Goal: Find specific page/section: Find specific page/section

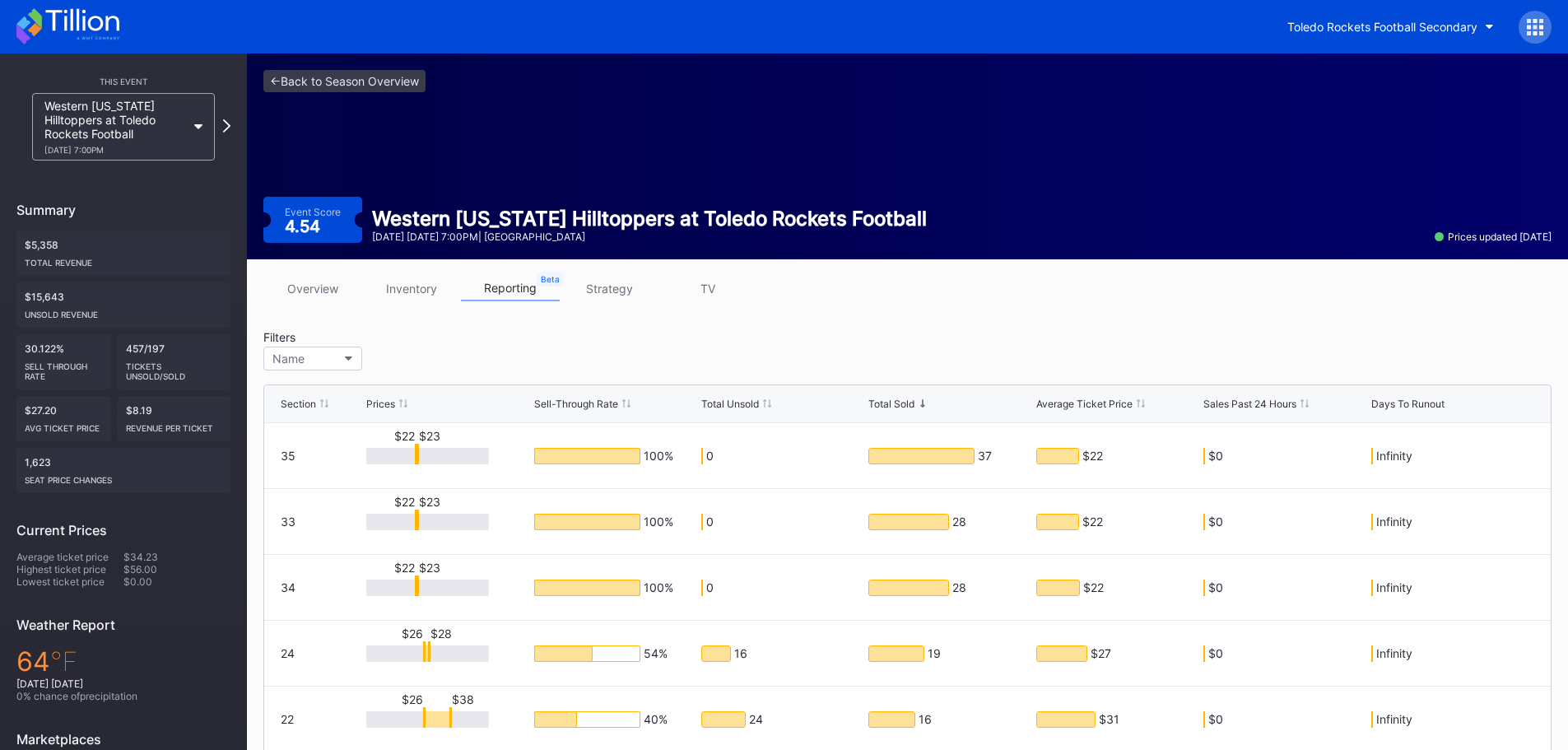
click at [320, 287] on link "overview" at bounding box center [313, 288] width 99 height 25
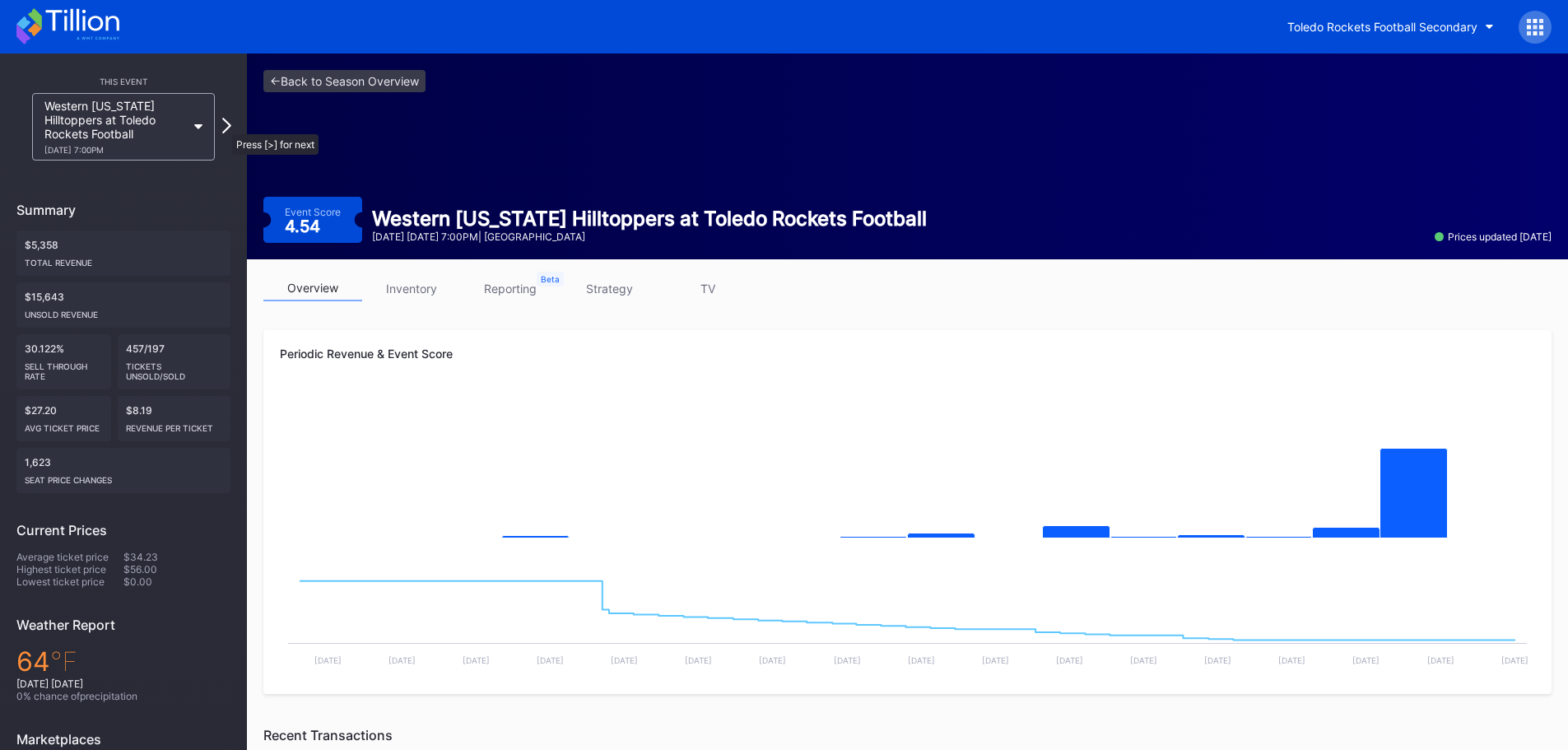
click at [224, 125] on icon at bounding box center [227, 125] width 9 height 16
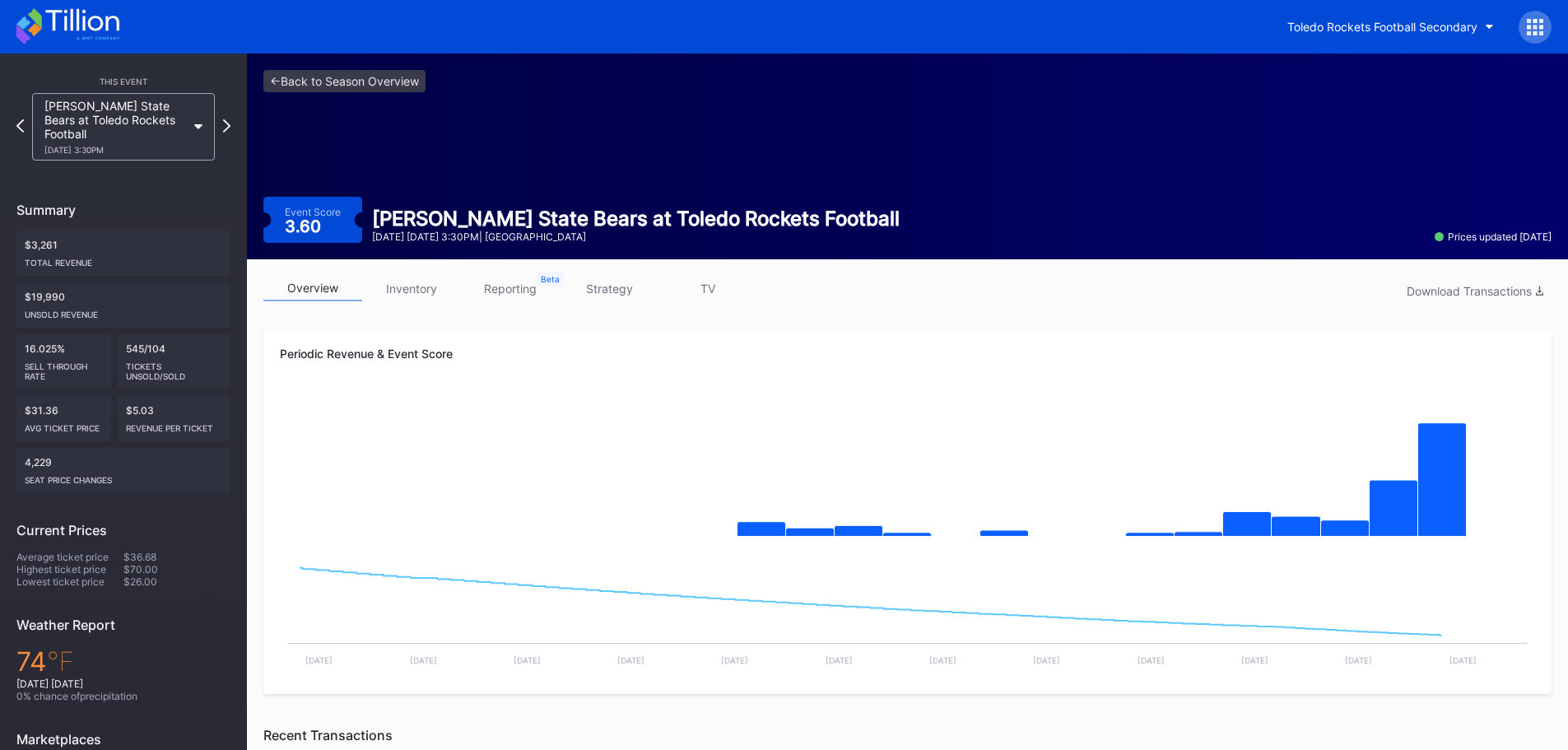
click at [224, 125] on icon at bounding box center [227, 126] width 8 height 14
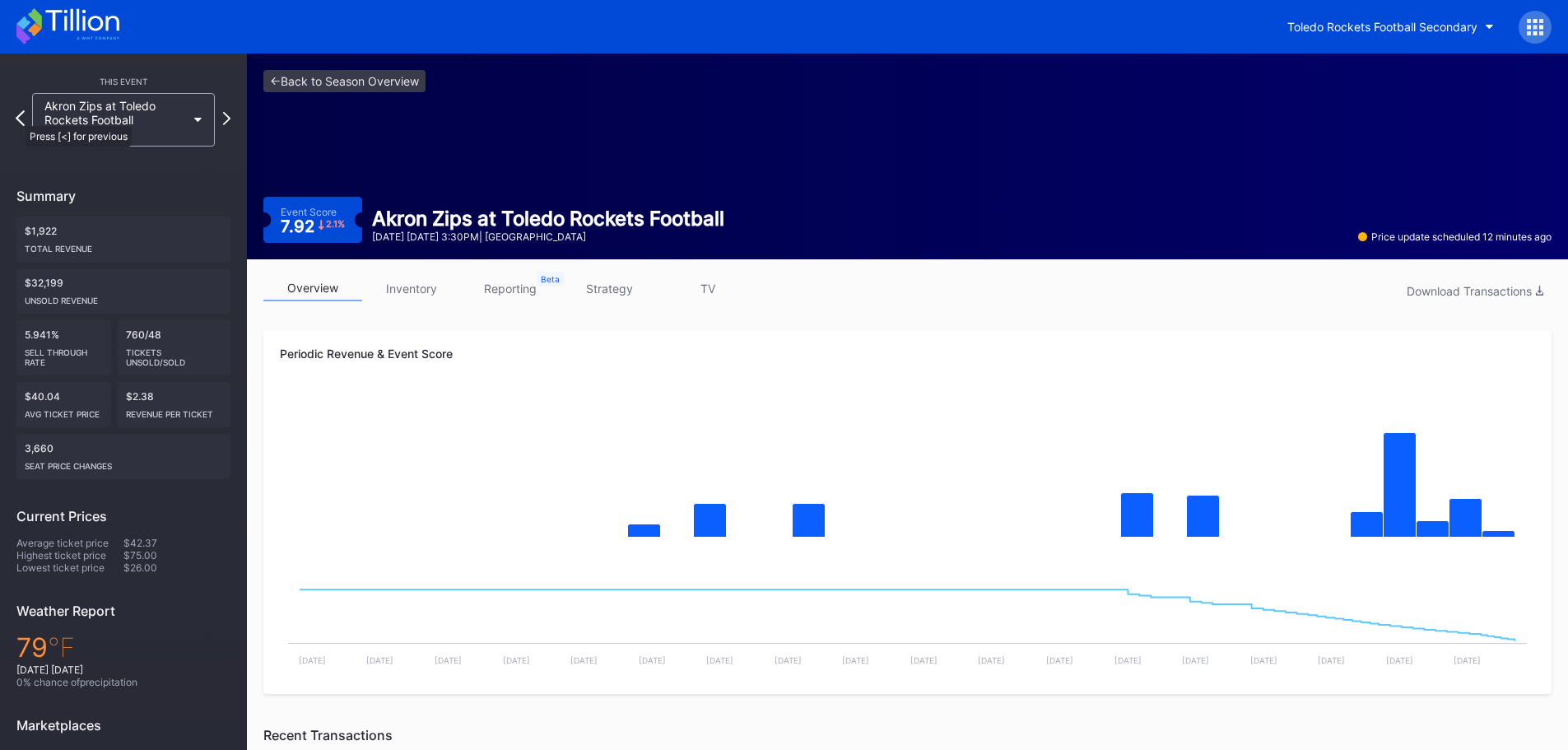
click at [17, 118] on icon at bounding box center [20, 118] width 9 height 16
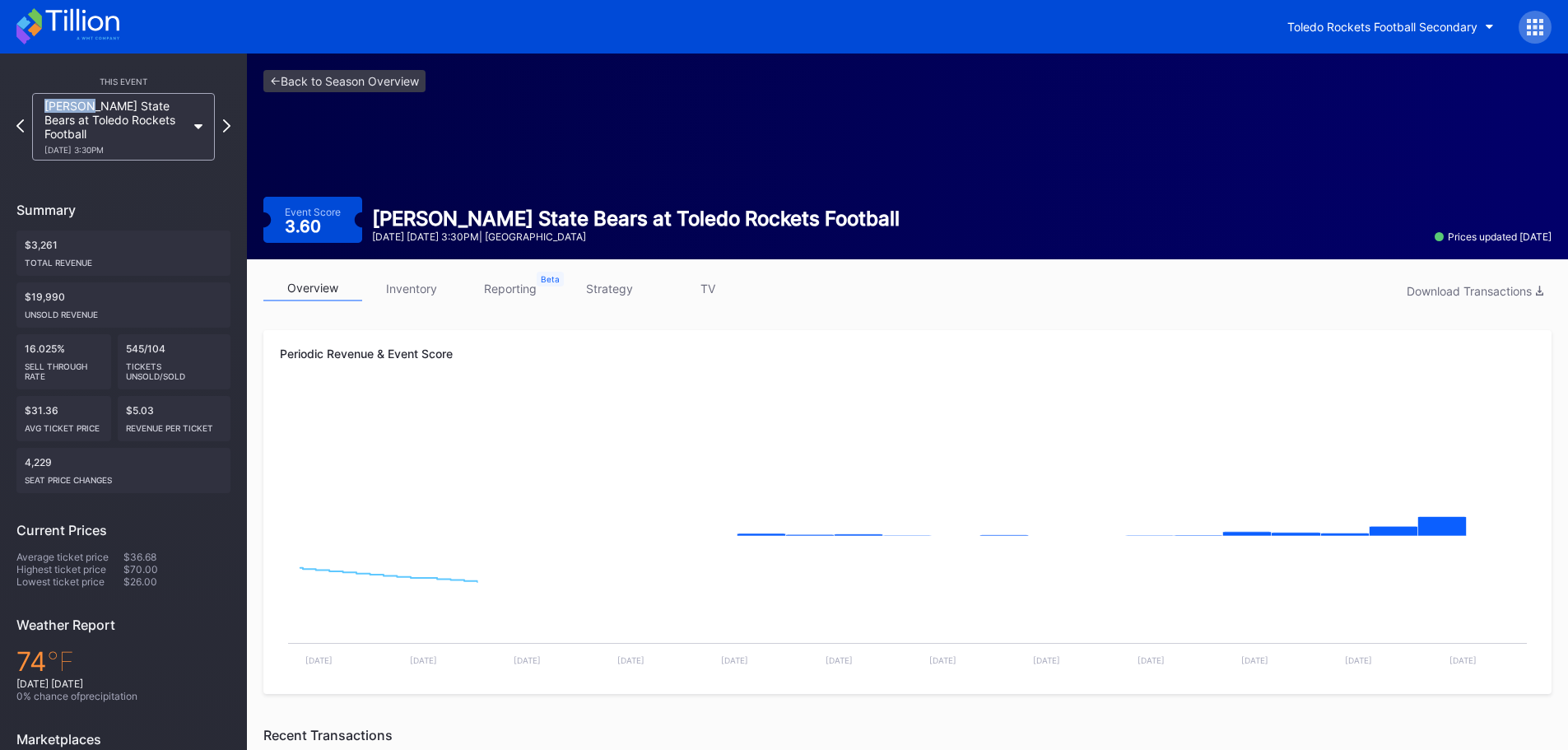
click at [16, 118] on icon at bounding box center [19, 125] width 8 height 14
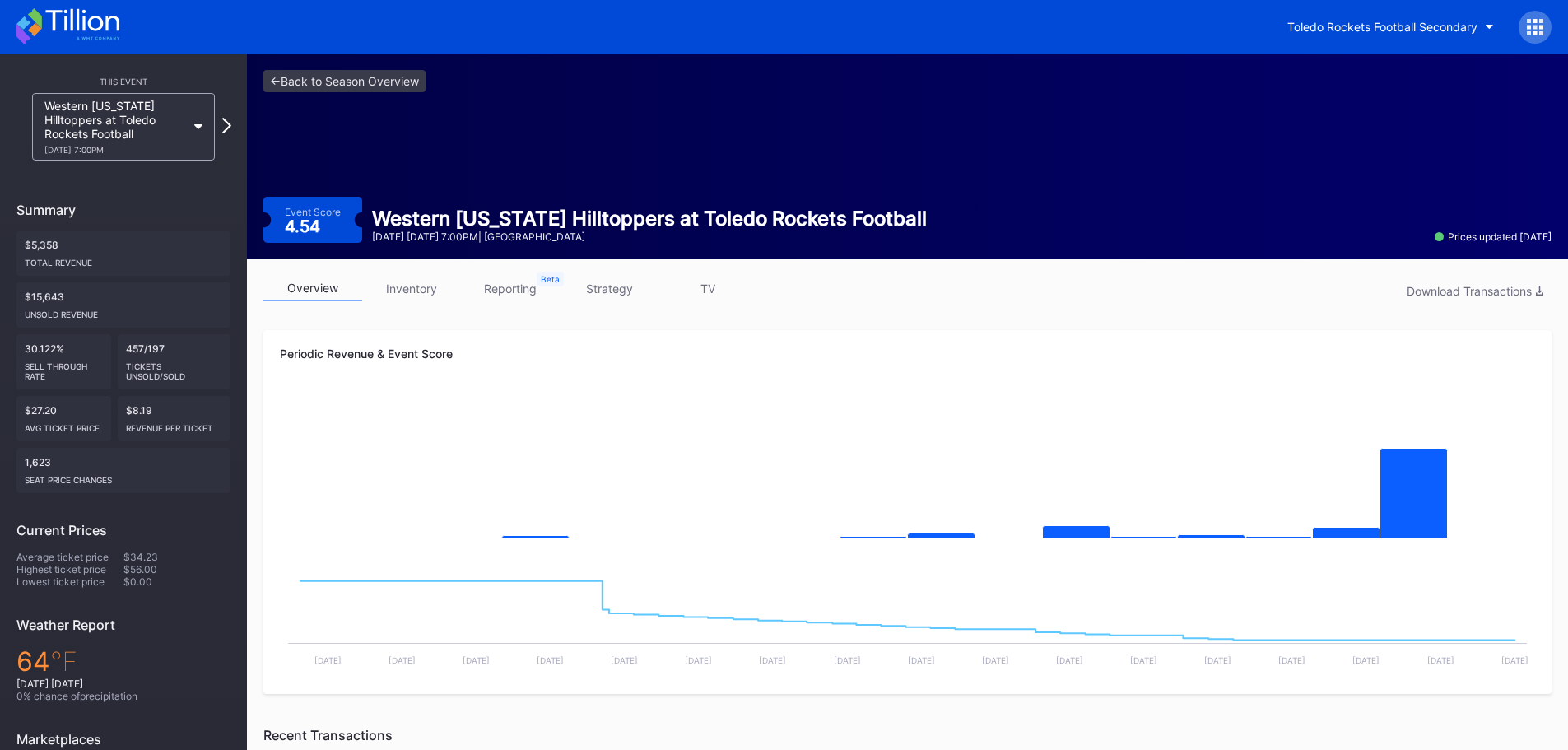
click at [224, 121] on icon at bounding box center [227, 125] width 9 height 16
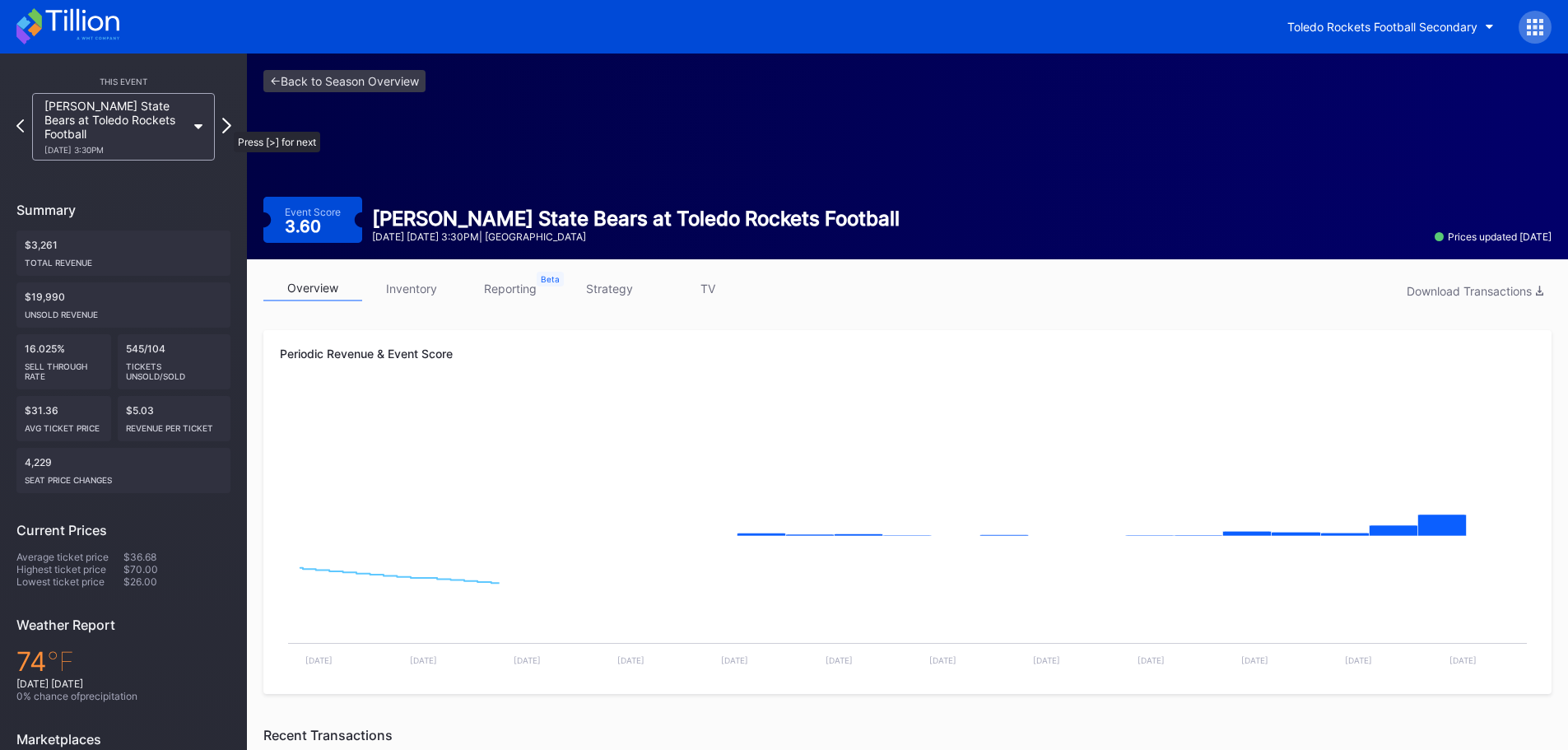
click at [227, 123] on icon at bounding box center [227, 125] width 9 height 16
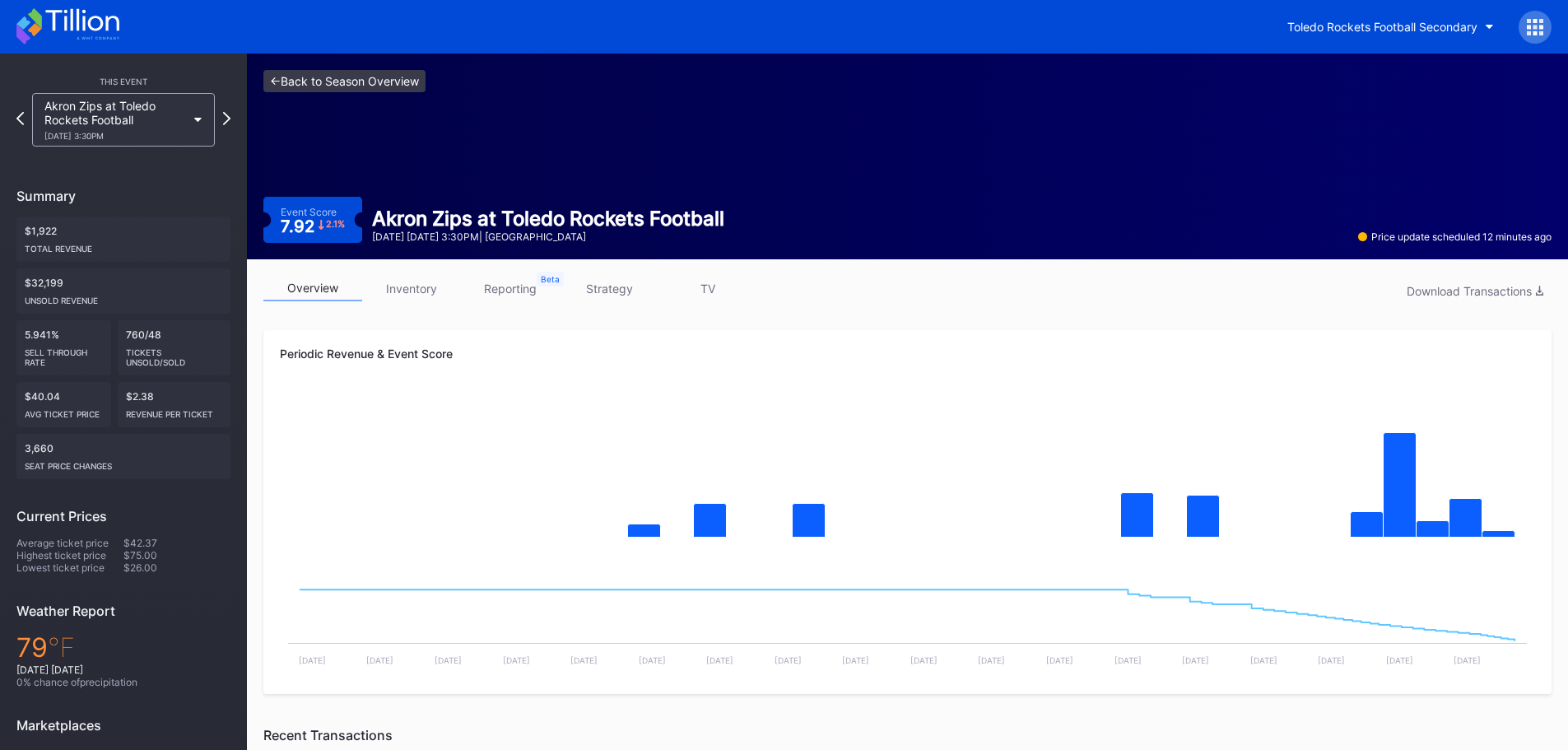
click at [297, 86] on link "<- Back to Season Overview" at bounding box center [345, 81] width 162 height 22
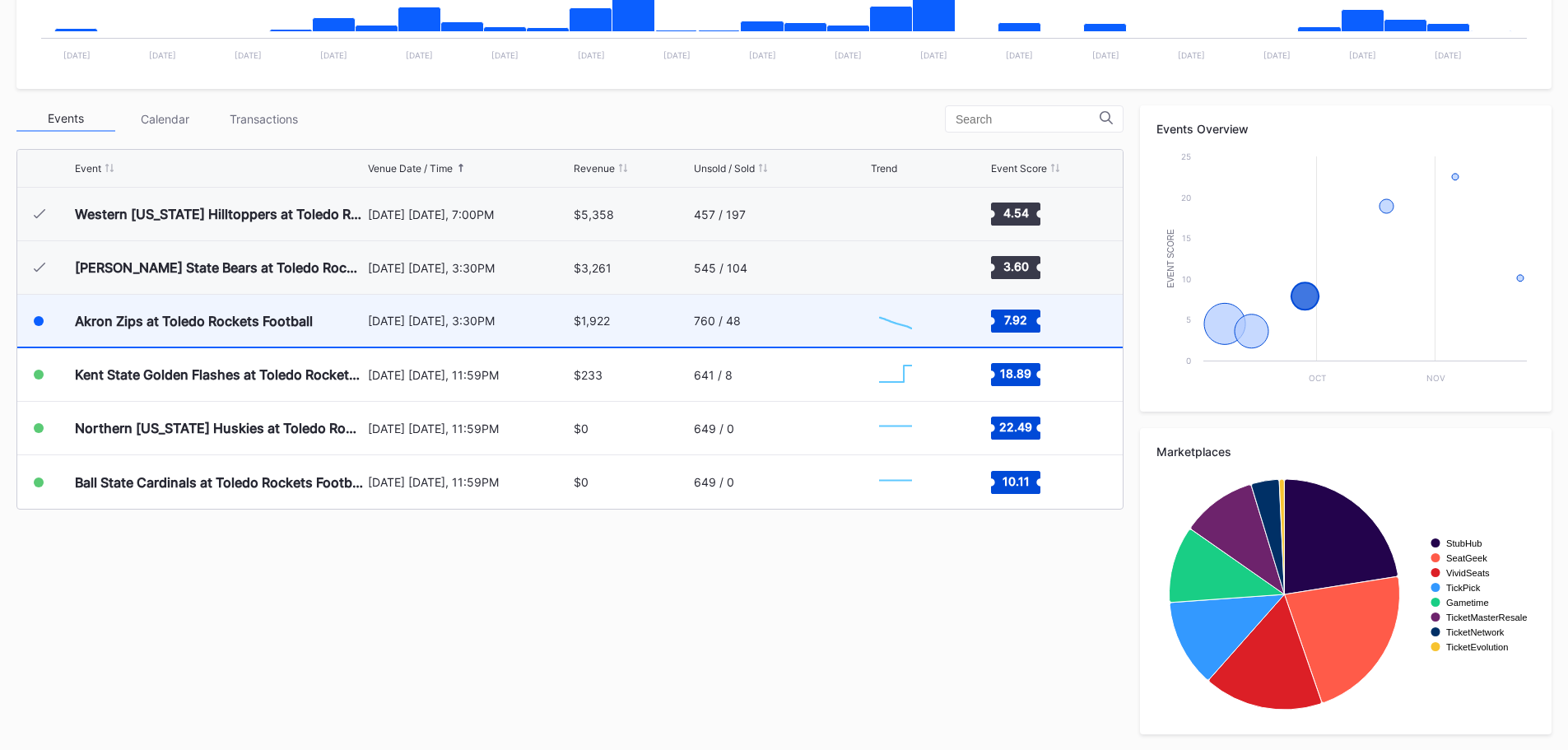
scroll to position [495, 0]
click at [485, 333] on div "[DATE] [DATE], 3:30PM" at bounding box center [469, 320] width 203 height 52
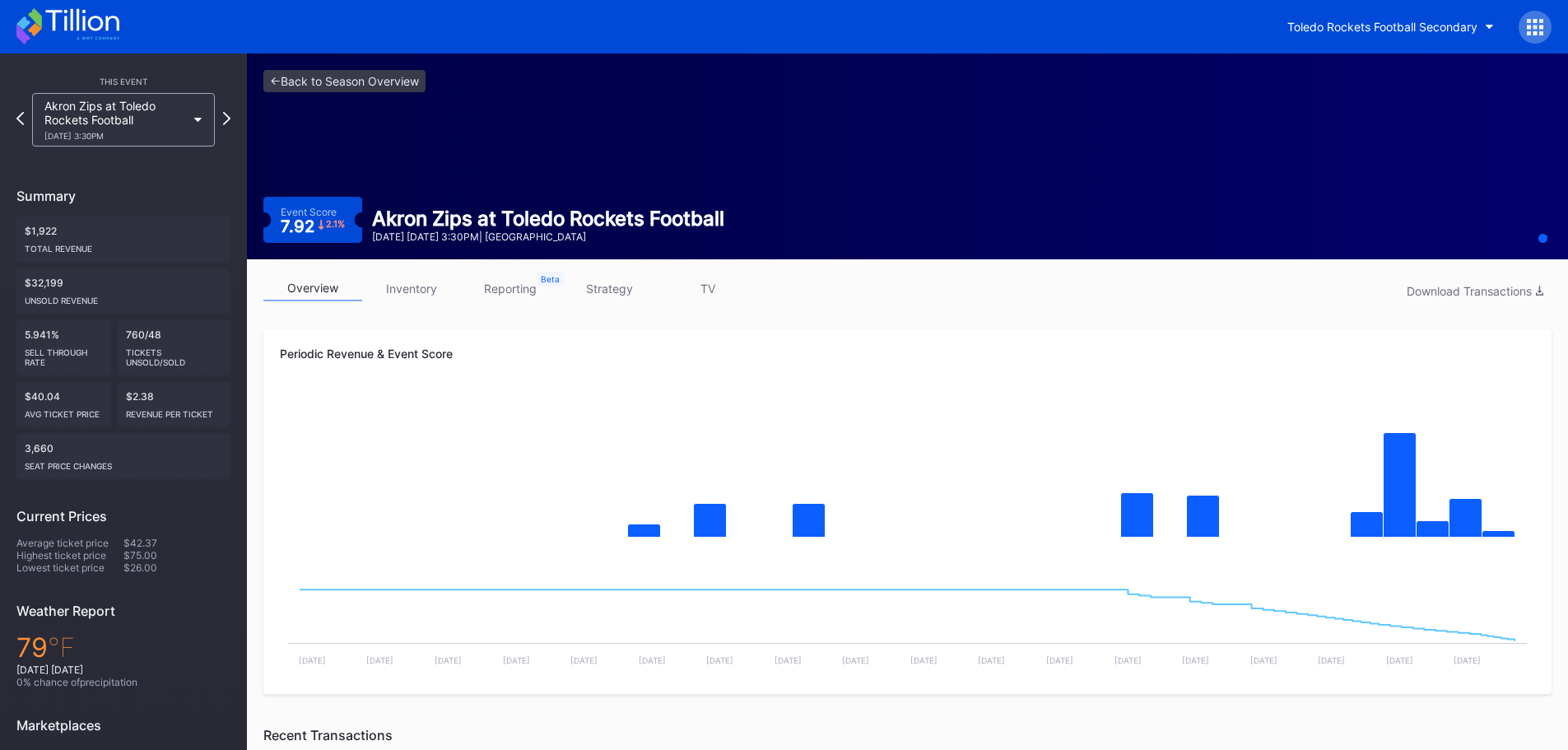
click at [1079, 194] on div "<- Back to Season Overview Event Score 7.92 2.1 % Akron Zips at Toledo Rockets …" at bounding box center [907, 156] width 1321 height 205
click at [607, 293] on link "strategy" at bounding box center [609, 288] width 99 height 25
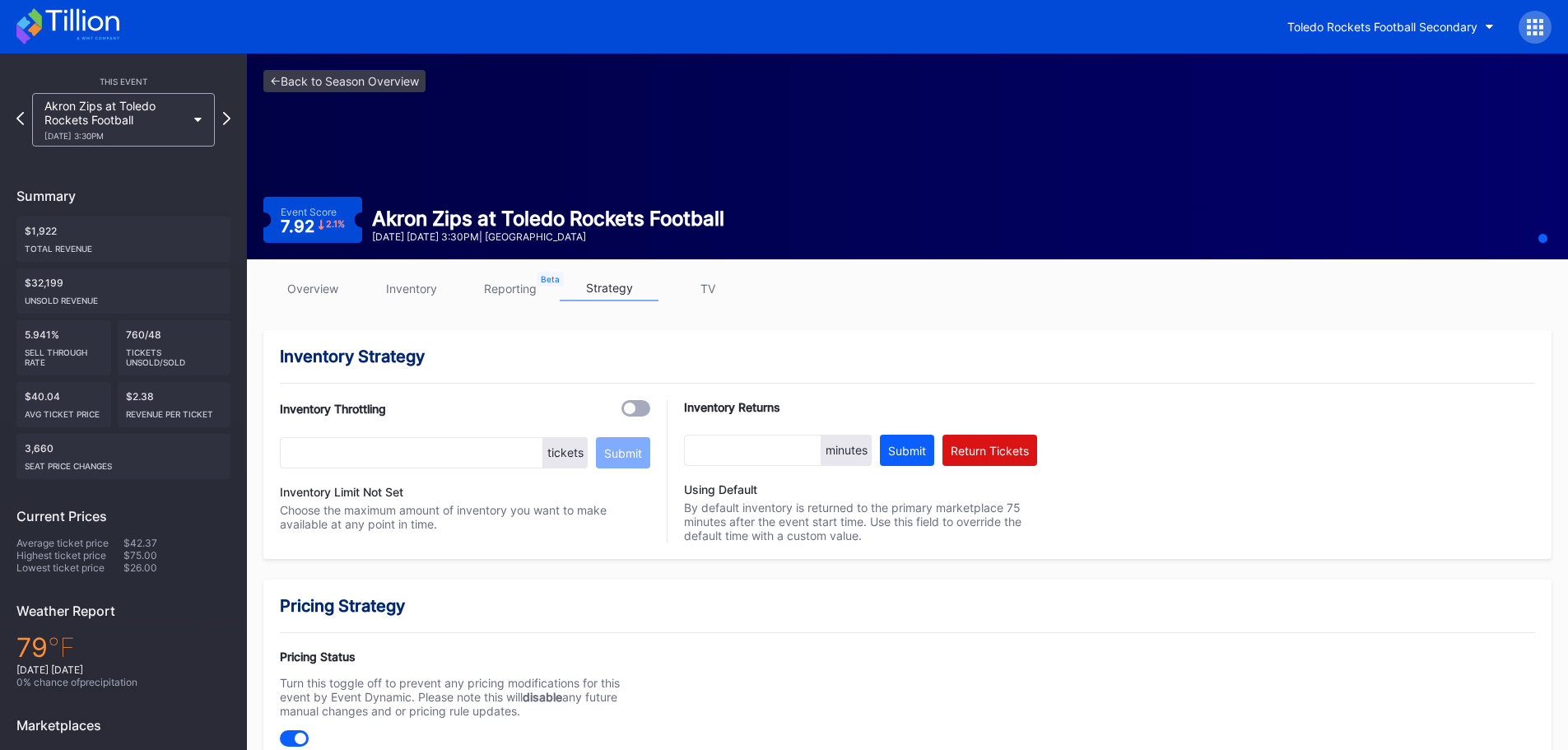
click at [342, 281] on link "overview" at bounding box center [313, 288] width 99 height 25
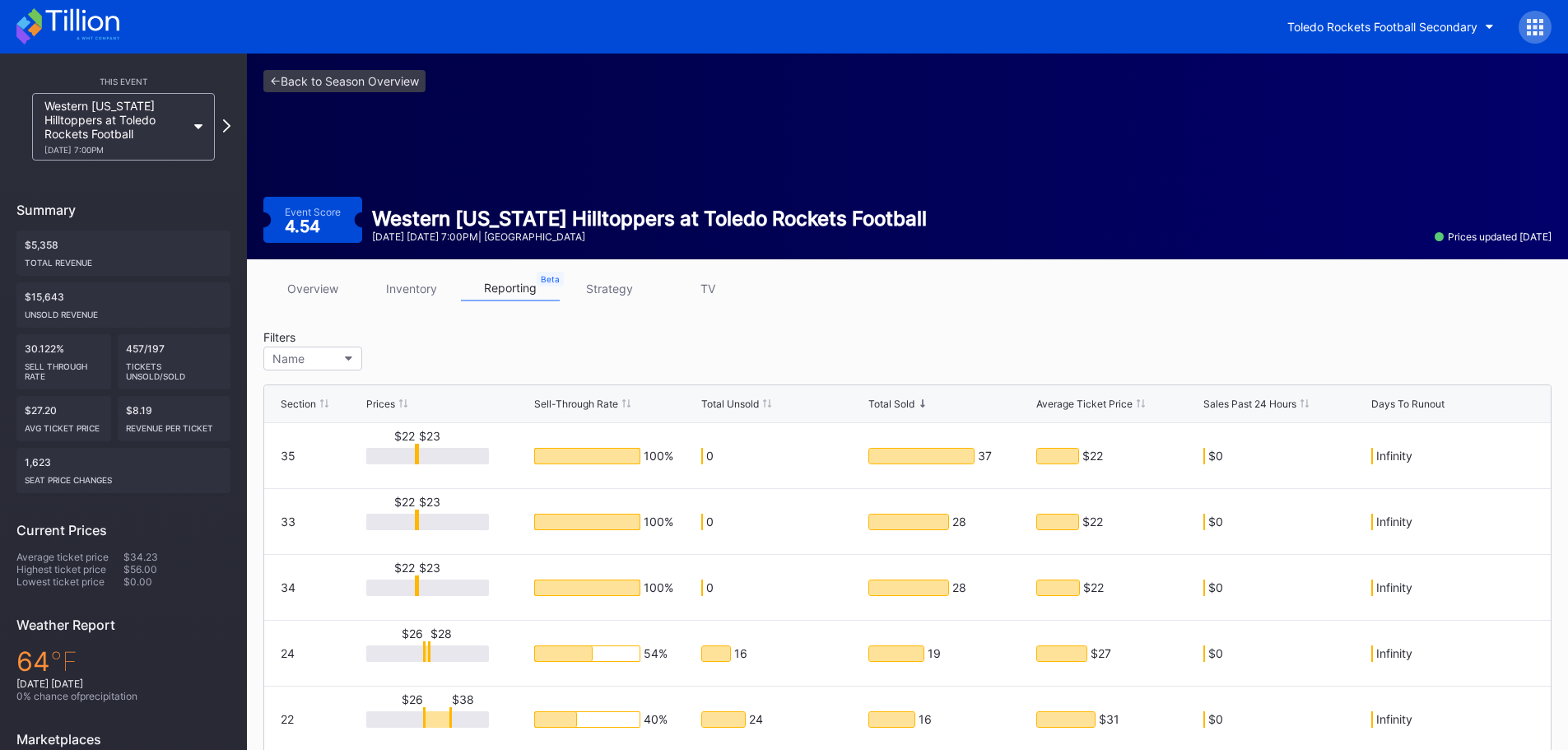
click at [329, 295] on link "overview" at bounding box center [313, 288] width 99 height 25
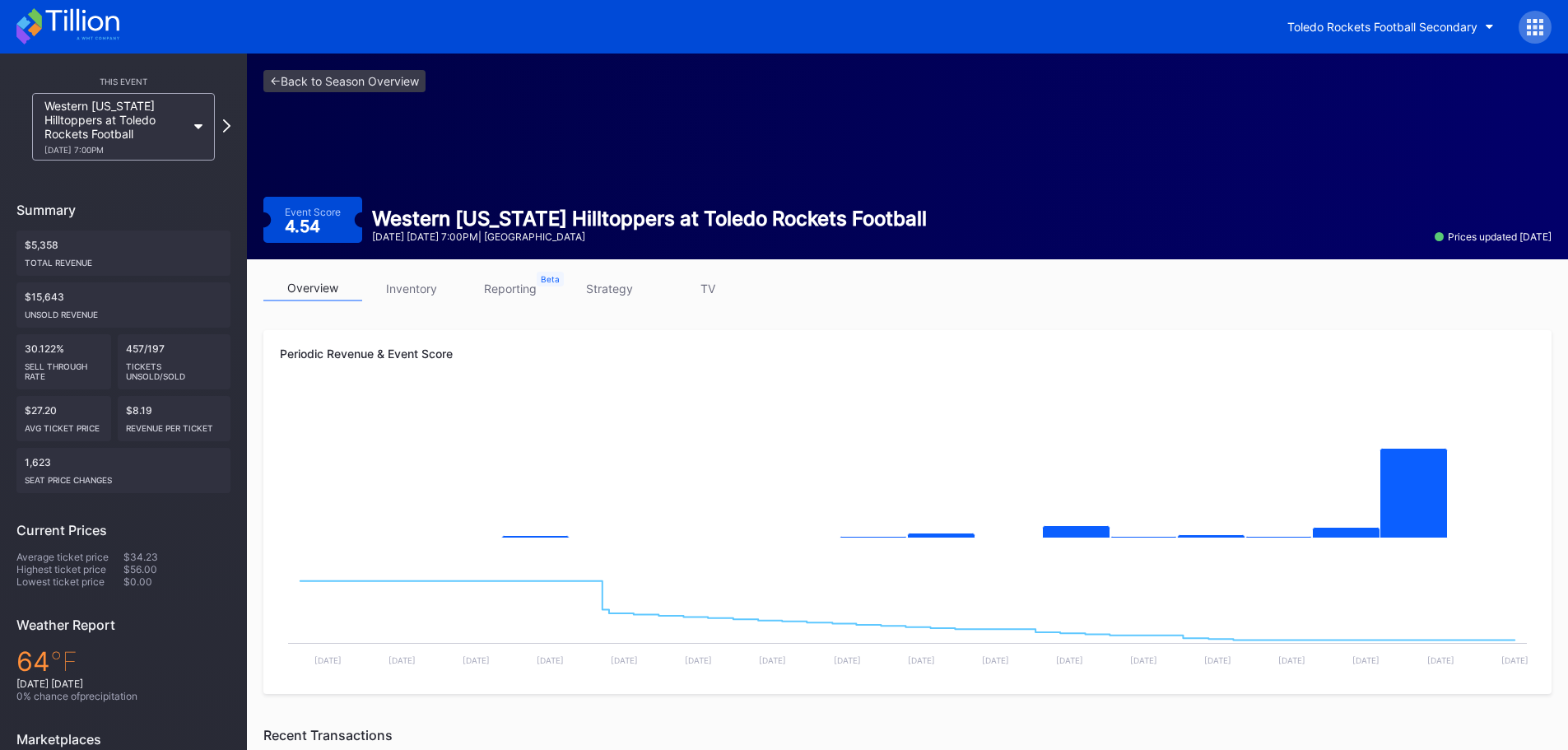
click at [418, 292] on link "inventory" at bounding box center [411, 288] width 99 height 25
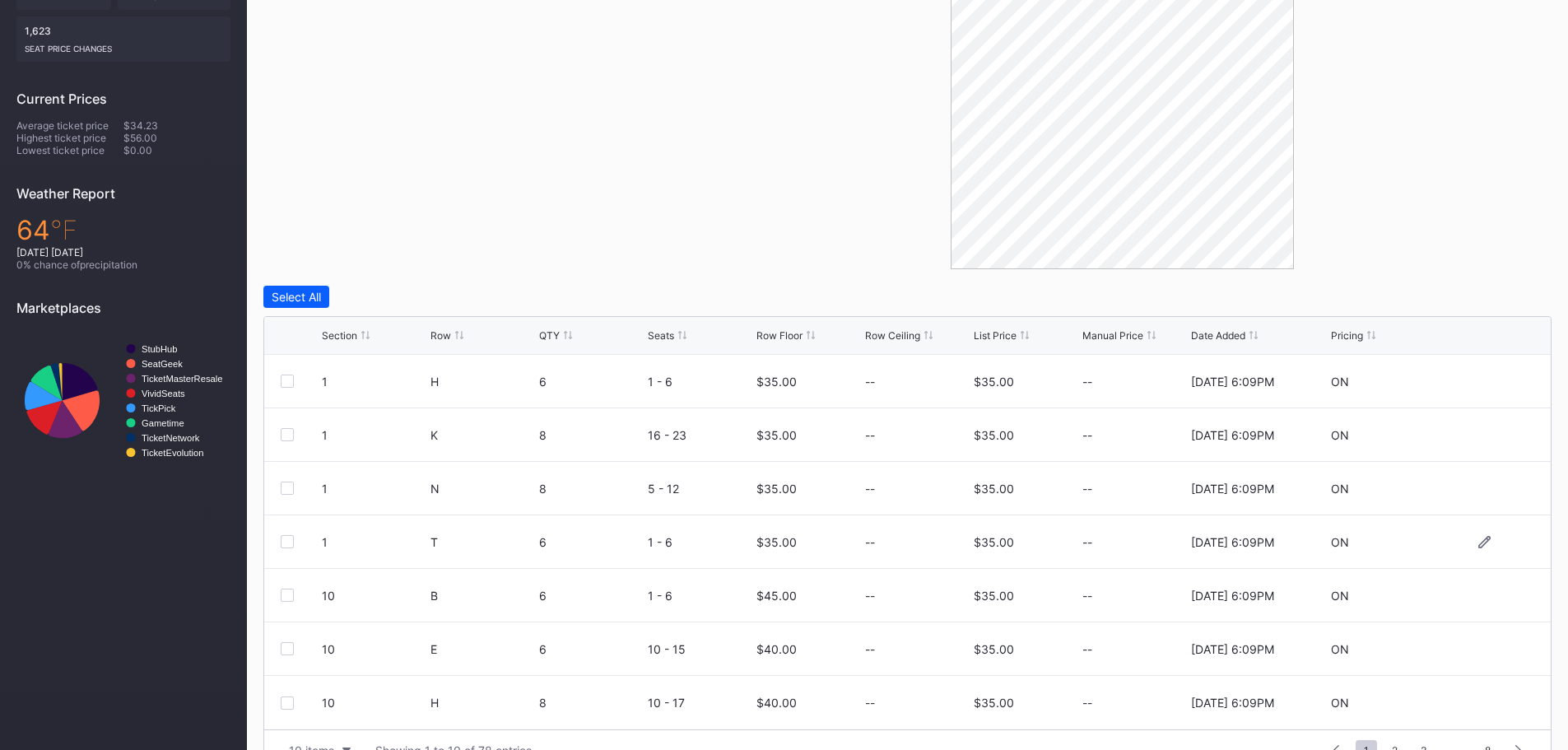
scroll to position [468, 0]
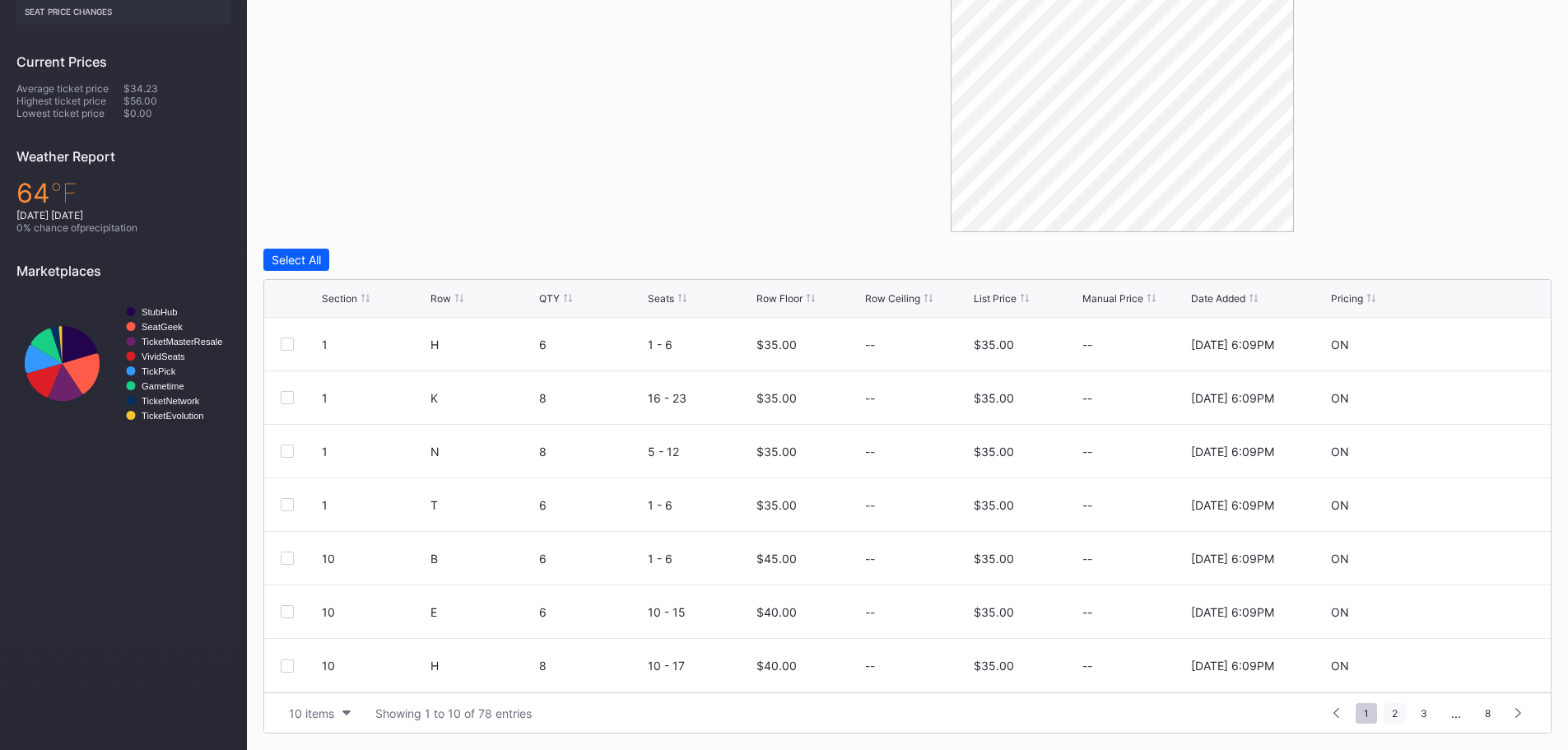
click at [1400, 720] on span "2" at bounding box center [1395, 714] width 22 height 20
click at [1399, 711] on span "3" at bounding box center [1394, 714] width 23 height 20
click at [319, 304] on div "Section Row QTY Seats Row Floor Row Ceiling List Price Manual Price Date Added …" at bounding box center [908, 298] width 1287 height 38
click at [357, 293] on div "Section" at bounding box center [340, 298] width 36 height 13
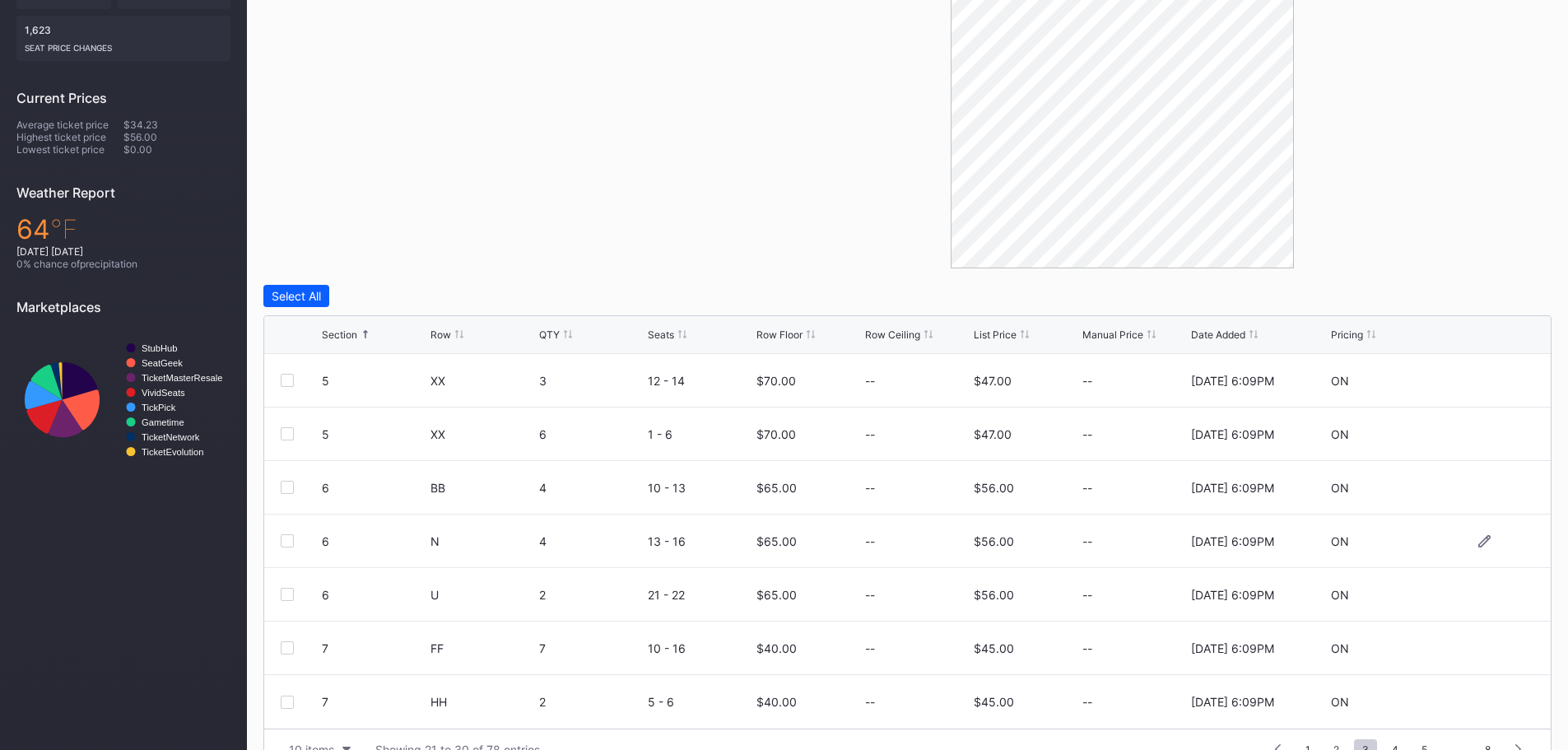
scroll to position [468, 0]
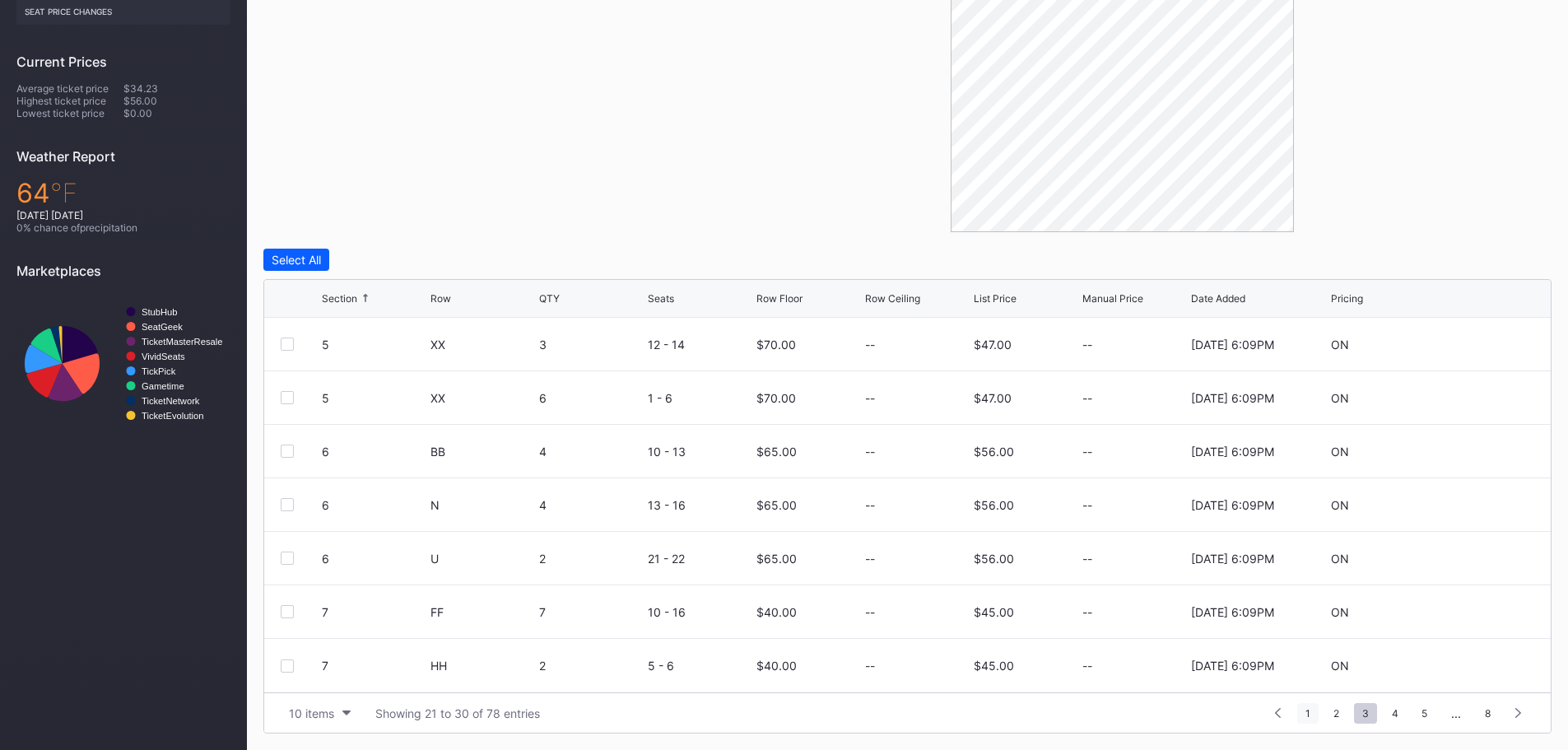
click at [1307, 713] on span "1" at bounding box center [1308, 714] width 21 height 20
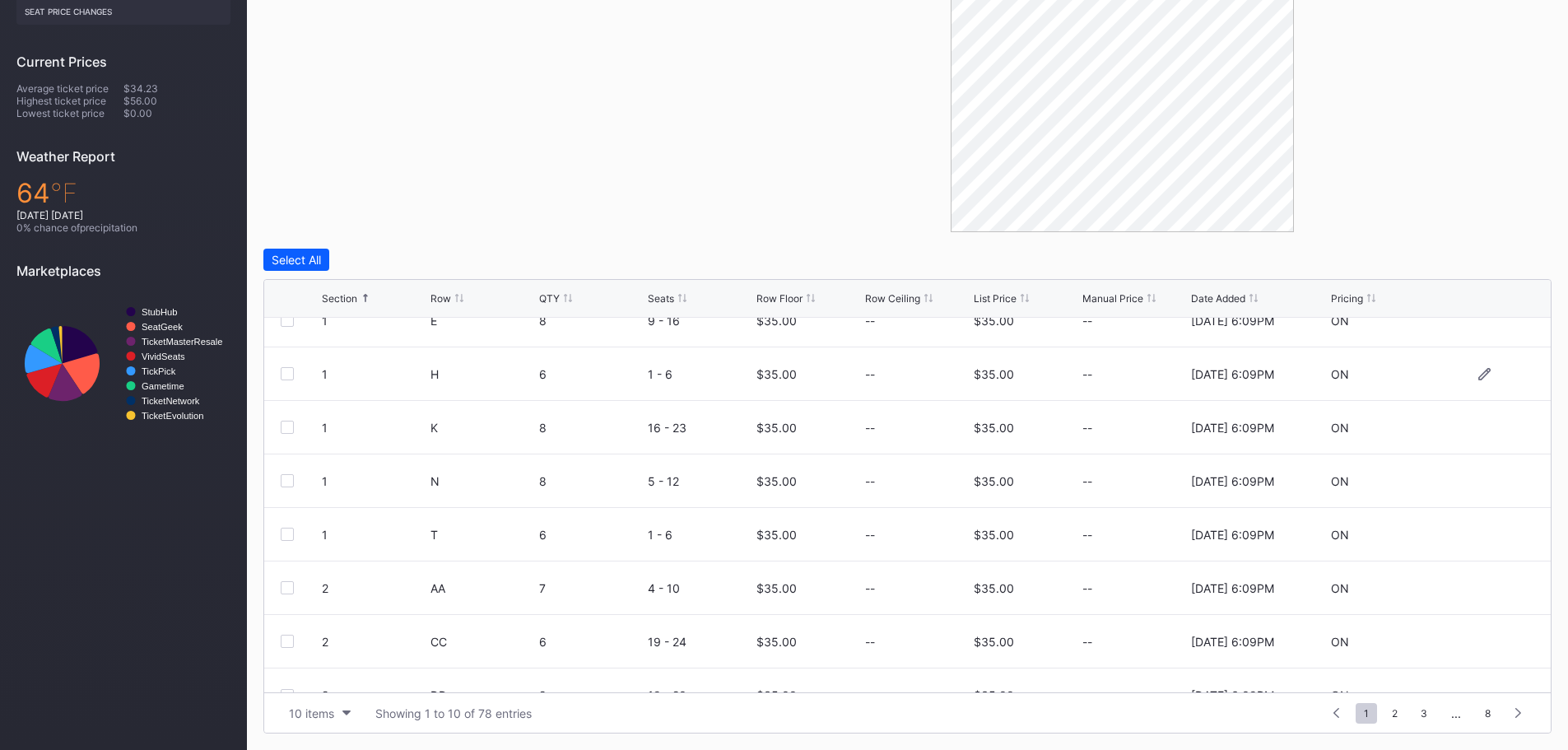
scroll to position [161, 0]
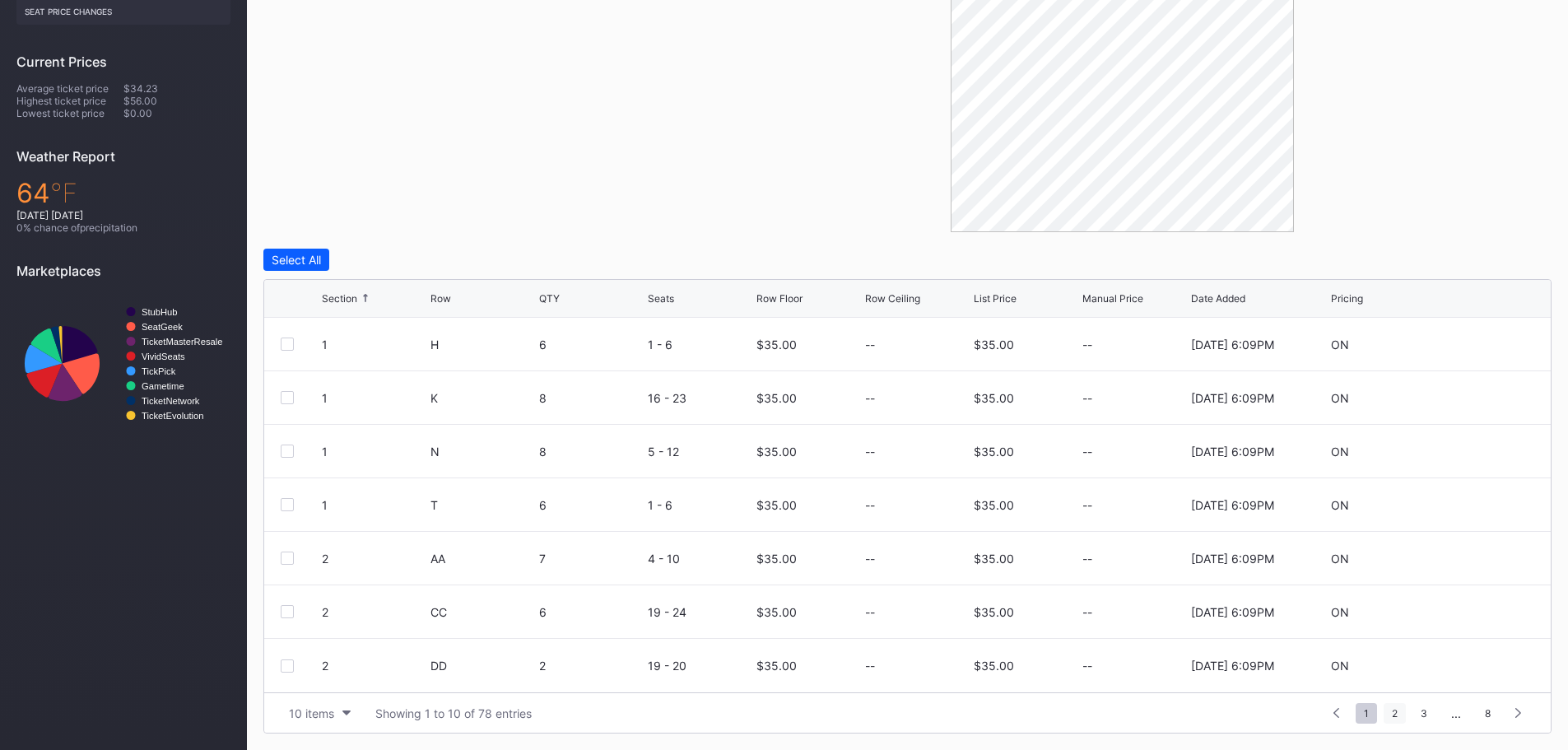
click at [1391, 718] on span "2" at bounding box center [1395, 714] width 22 height 20
click at [1399, 717] on span "3" at bounding box center [1394, 714] width 23 height 20
click at [1403, 720] on span "4" at bounding box center [1395, 714] width 23 height 20
click at [1402, 711] on span "5" at bounding box center [1396, 714] width 22 height 20
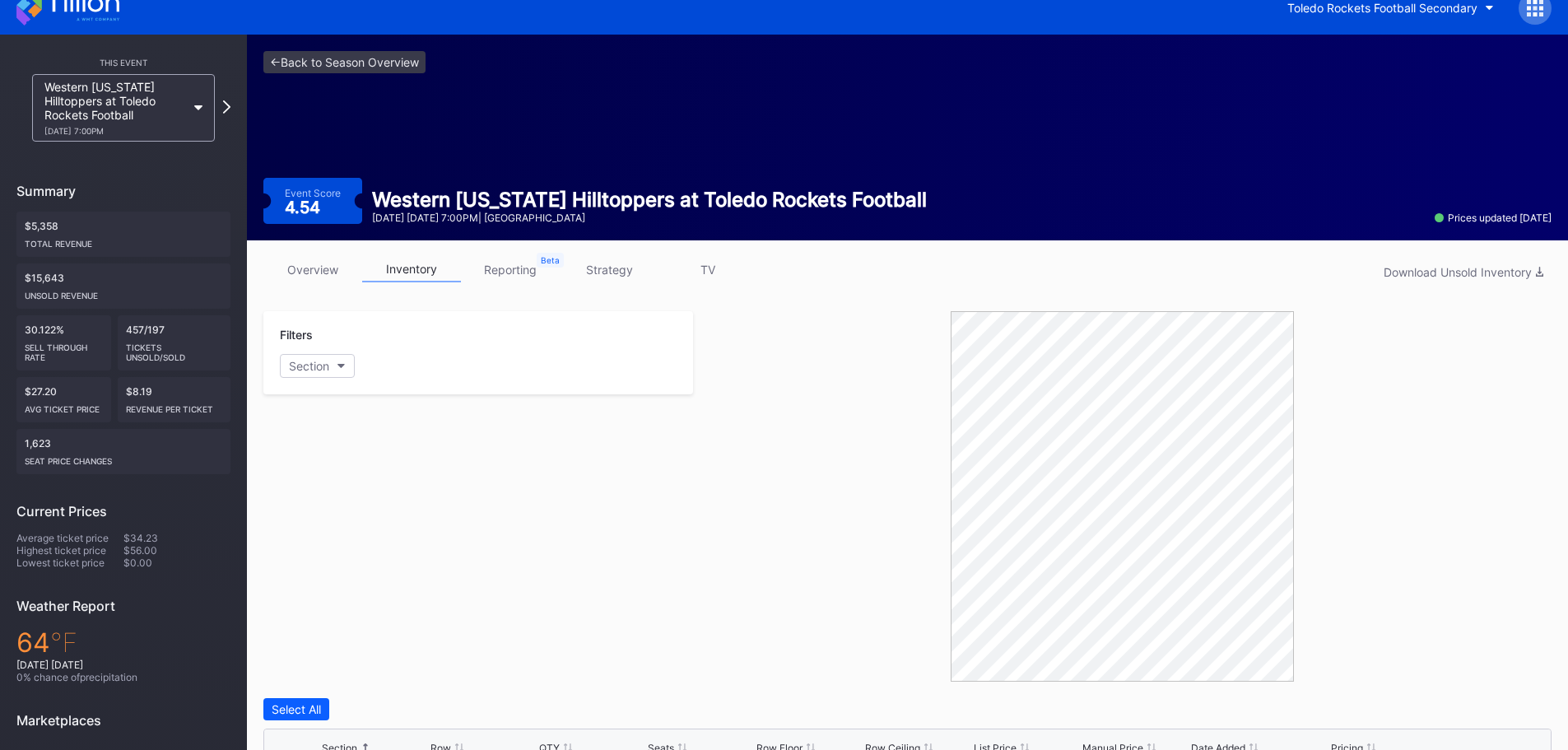
scroll to position [0, 0]
